Goal: Task Accomplishment & Management: Complete application form

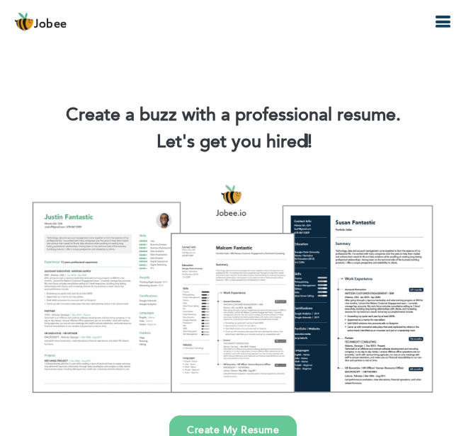
click at [236, 425] on link "Create My Resume" at bounding box center [232, 429] width 127 height 29
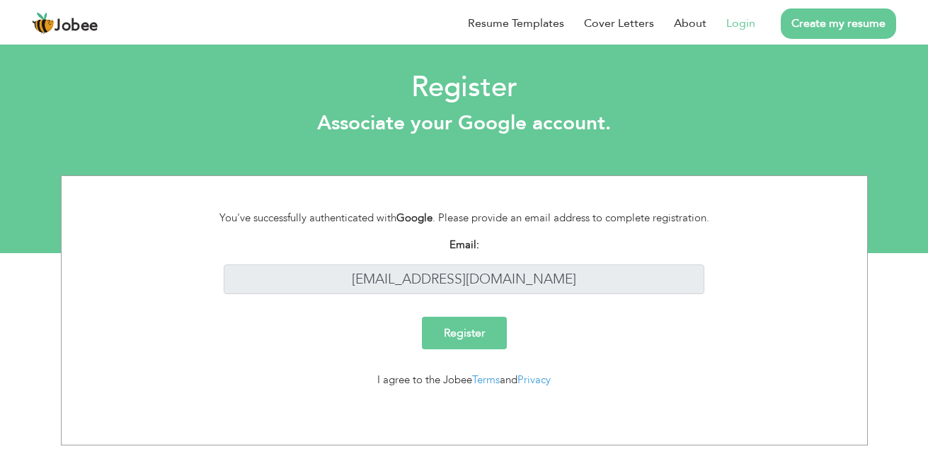
click at [458, 342] on input "Register" at bounding box center [464, 333] width 85 height 33
click at [465, 335] on input "Register" at bounding box center [464, 333] width 85 height 33
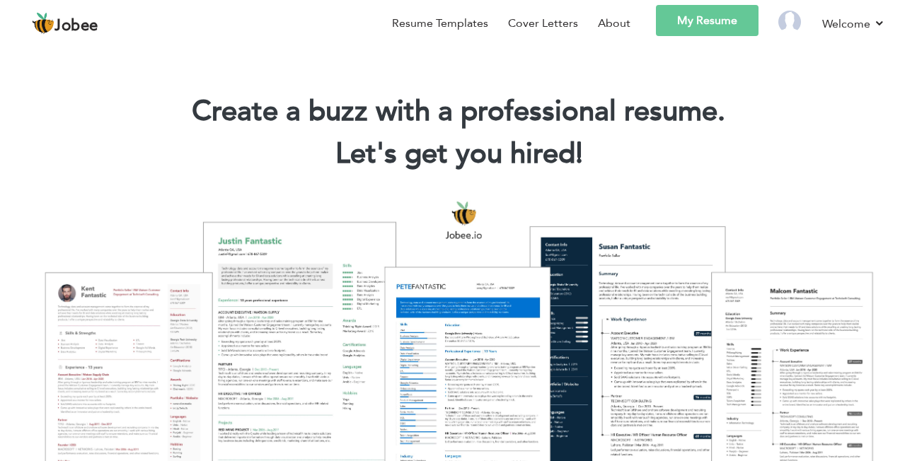
click at [698, 23] on link "My Resume" at bounding box center [707, 20] width 103 height 31
click at [723, 21] on link "My Resume" at bounding box center [707, 20] width 103 height 31
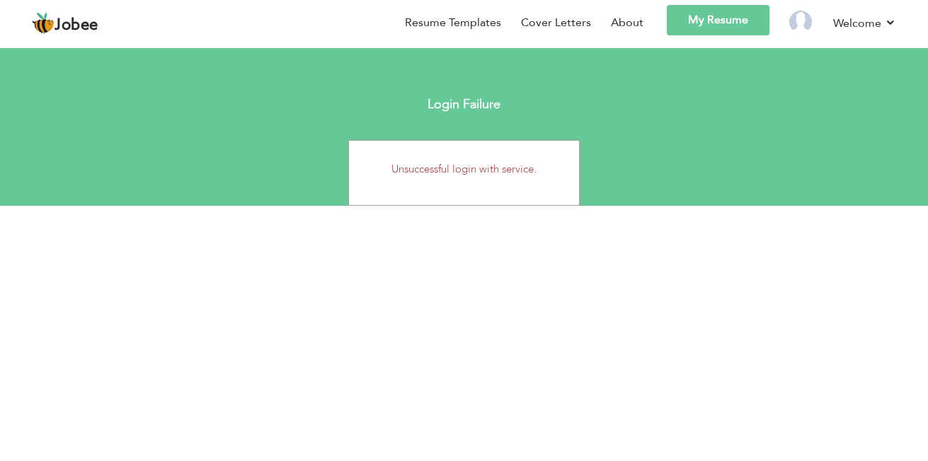
click at [707, 39] on li "My Resume" at bounding box center [706, 25] width 126 height 40
click at [710, 29] on link "My Resume" at bounding box center [718, 20] width 103 height 30
